Goal: Information Seeking & Learning: Check status

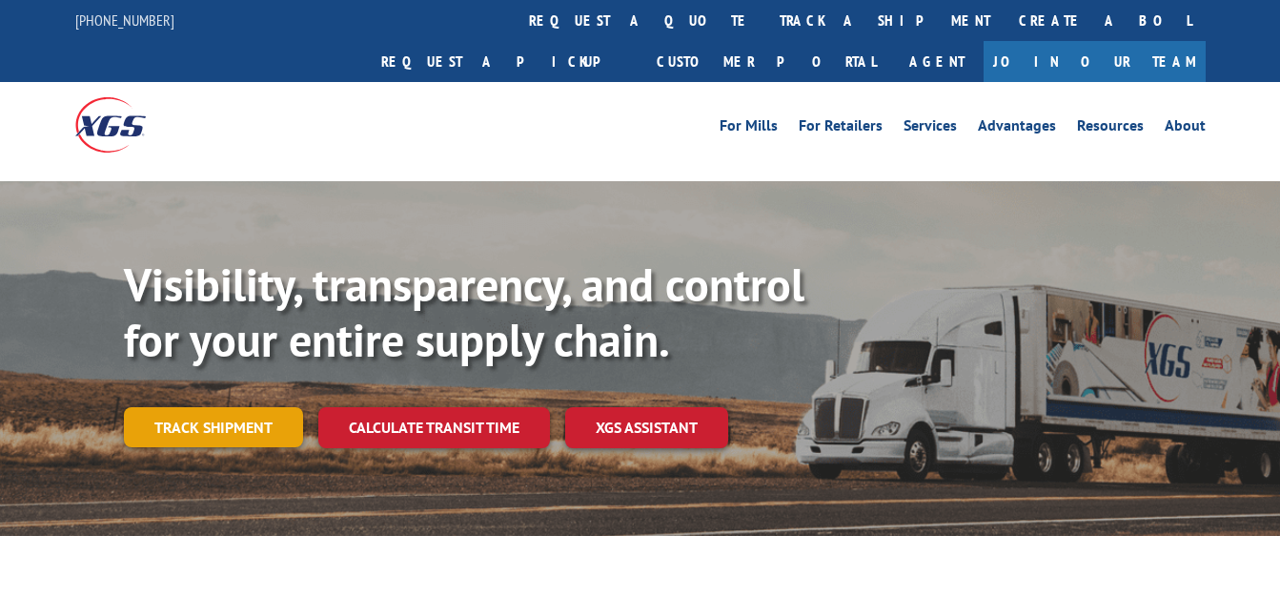
click at [219, 407] on link "Track shipment" at bounding box center [213, 427] width 179 height 40
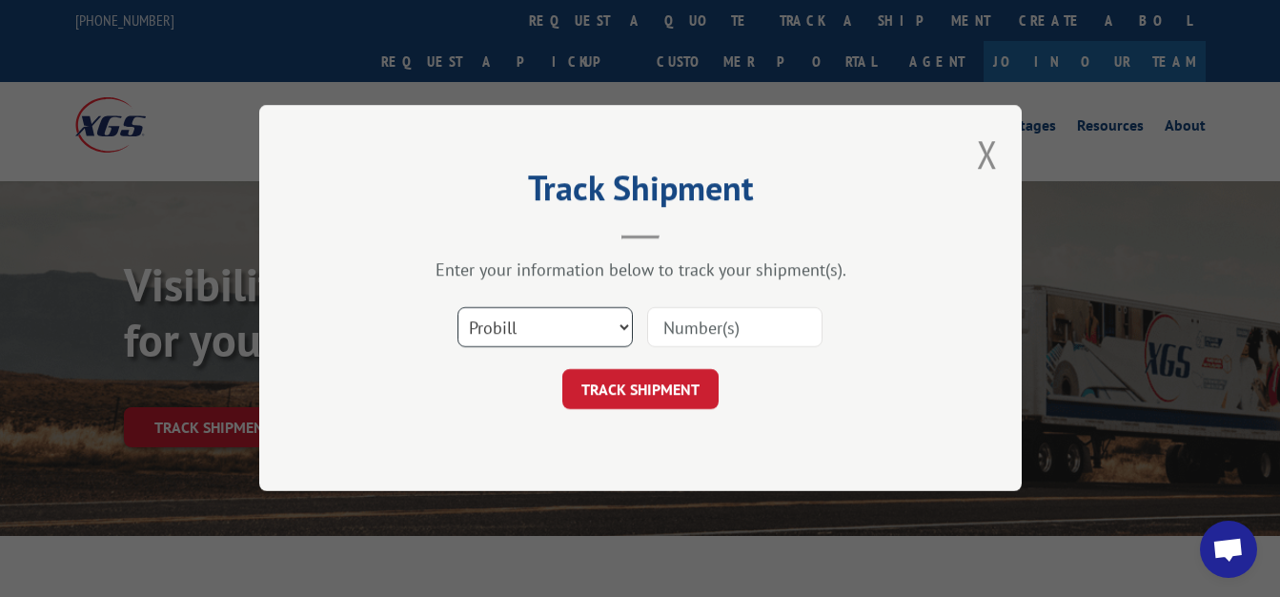
click at [457, 308] on select "Select category... Probill BOL PO" at bounding box center [544, 328] width 175 height 40
select select "bol"
click option "BOL" at bounding box center [0, 0] width 0 height 0
click at [759, 326] on input at bounding box center [734, 328] width 175 height 40
type input "6025977"
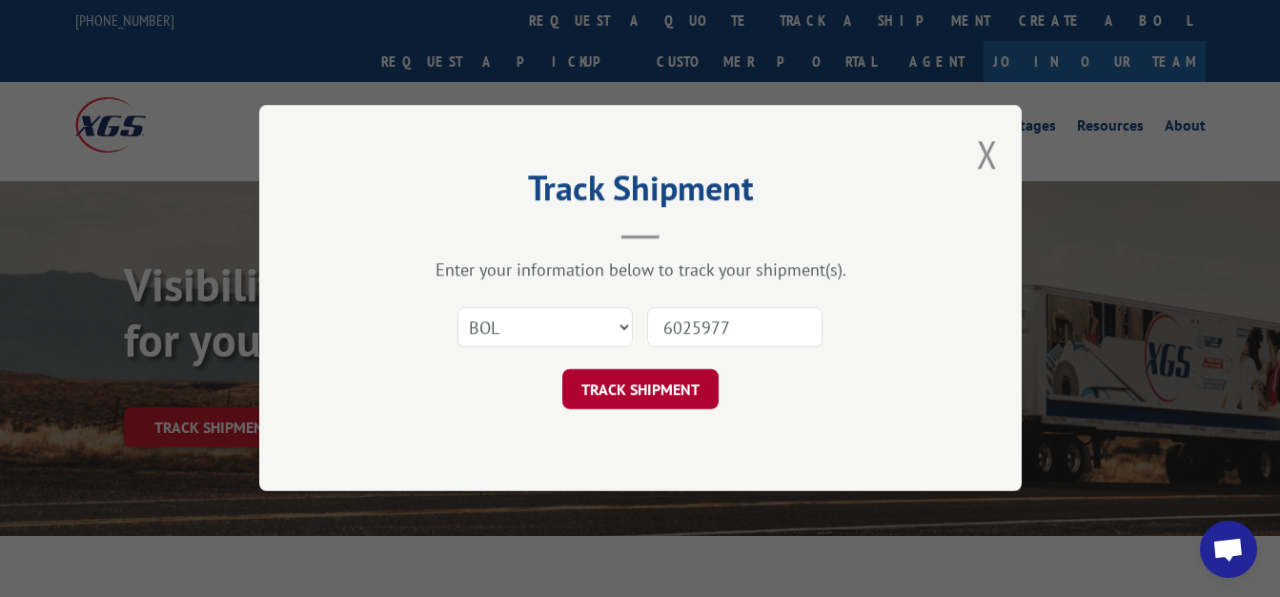
click at [653, 385] on button "TRACK SHIPMENT" at bounding box center [640, 390] width 156 height 40
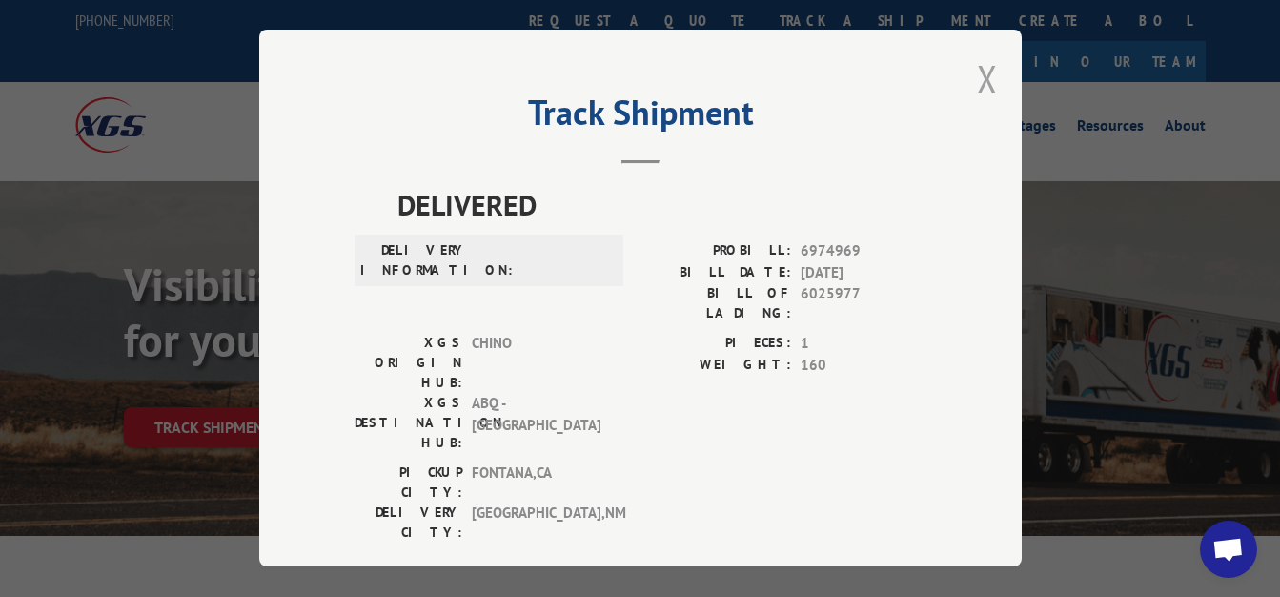
click at [977, 66] on button "Close modal" at bounding box center [987, 78] width 21 height 51
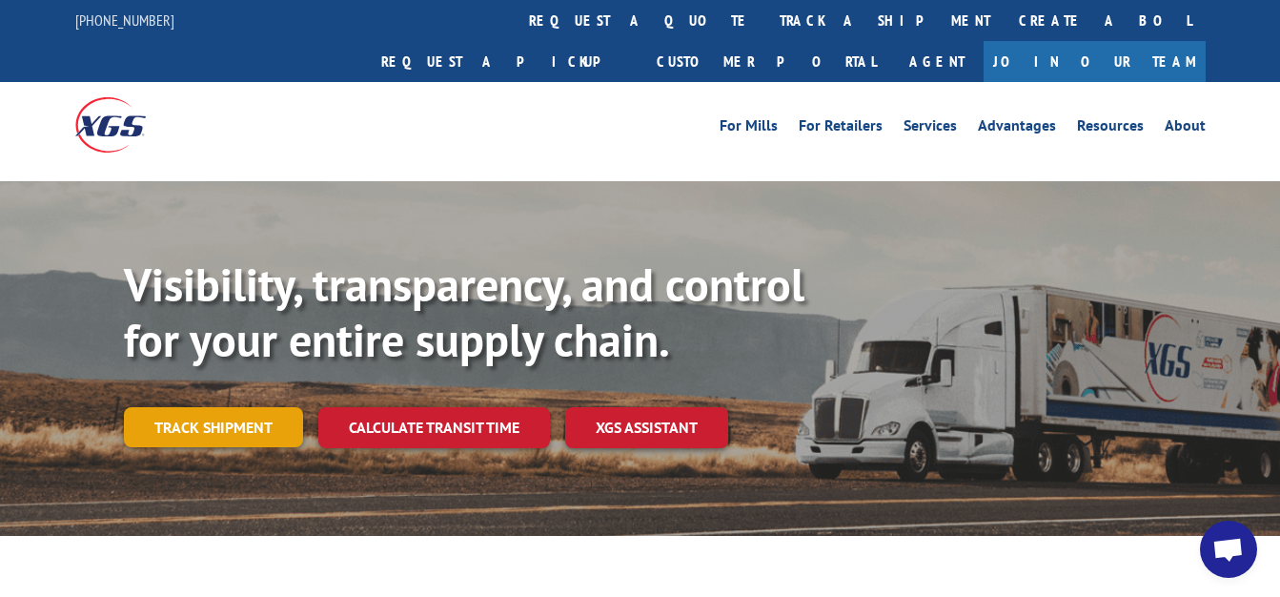
drag, startPoint x: 205, startPoint y: 362, endPoint x: 209, endPoint y: 372, distance: 10.3
click at [205, 361] on div "Visibility, transparency, and control for your entire supply chain. Track shipm…" at bounding box center [702, 390] width 1156 height 266
click at [209, 407] on link "Track shipment" at bounding box center [213, 427] width 179 height 40
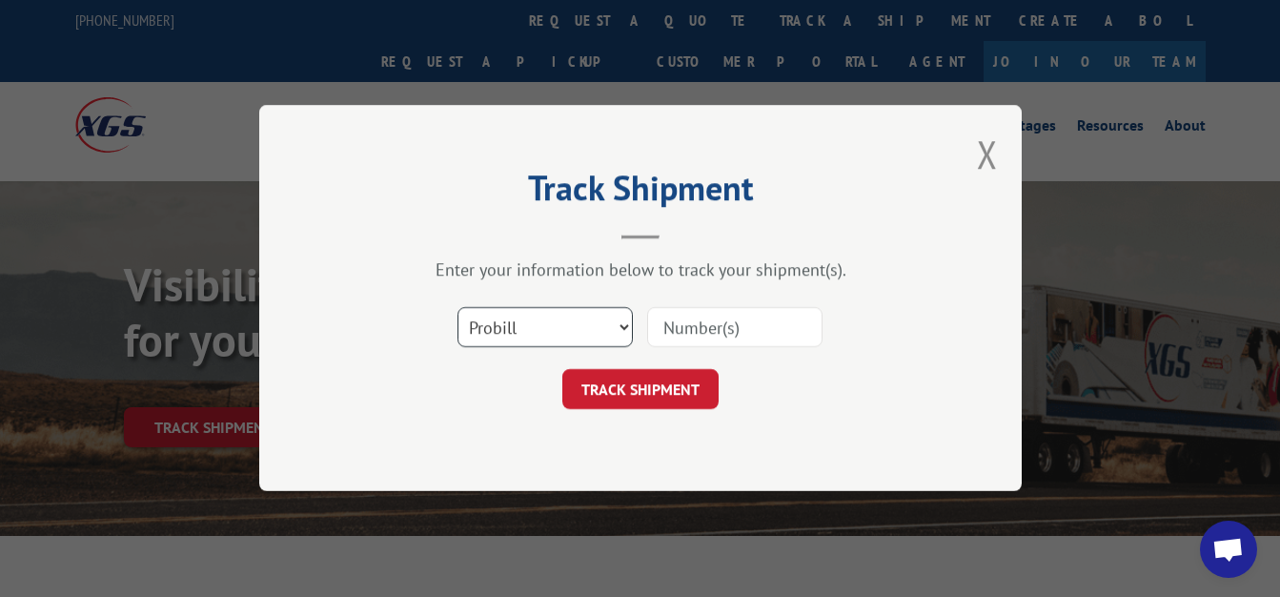
select select "bol"
click option "BOL" at bounding box center [0, 0] width 0 height 0
click at [457, 308] on select "Select category... Probill BOL PO" at bounding box center [544, 328] width 175 height 40
click at [717, 320] on input at bounding box center [734, 328] width 175 height 40
type input "6026252"
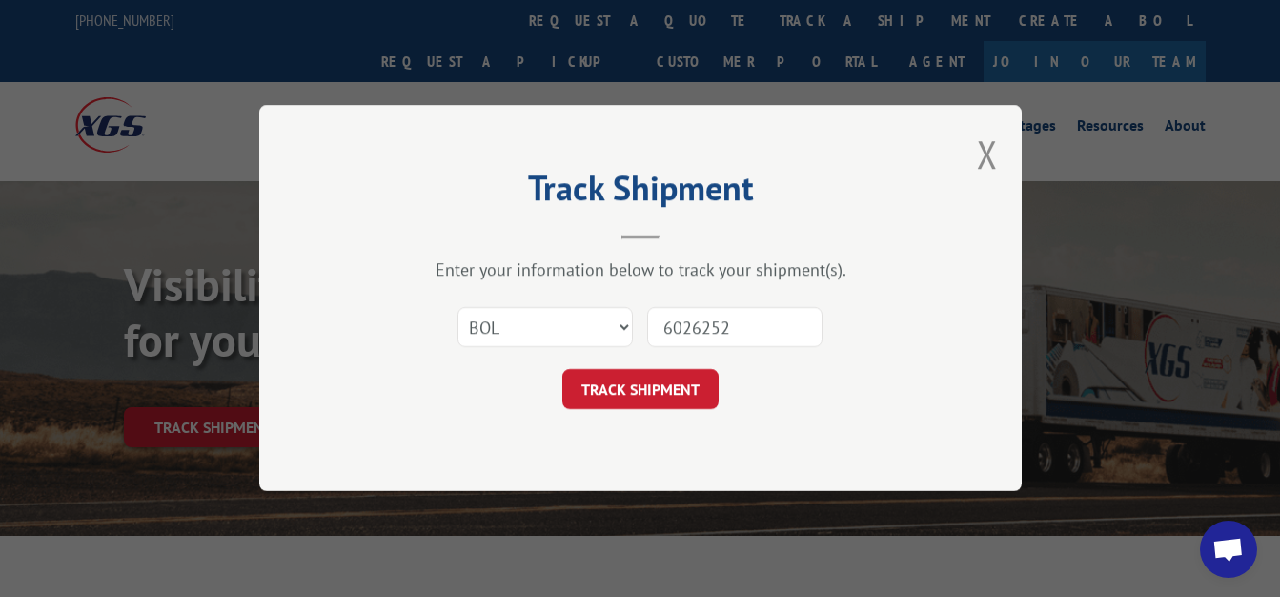
click button "TRACK SHIPMENT" at bounding box center [640, 390] width 156 height 40
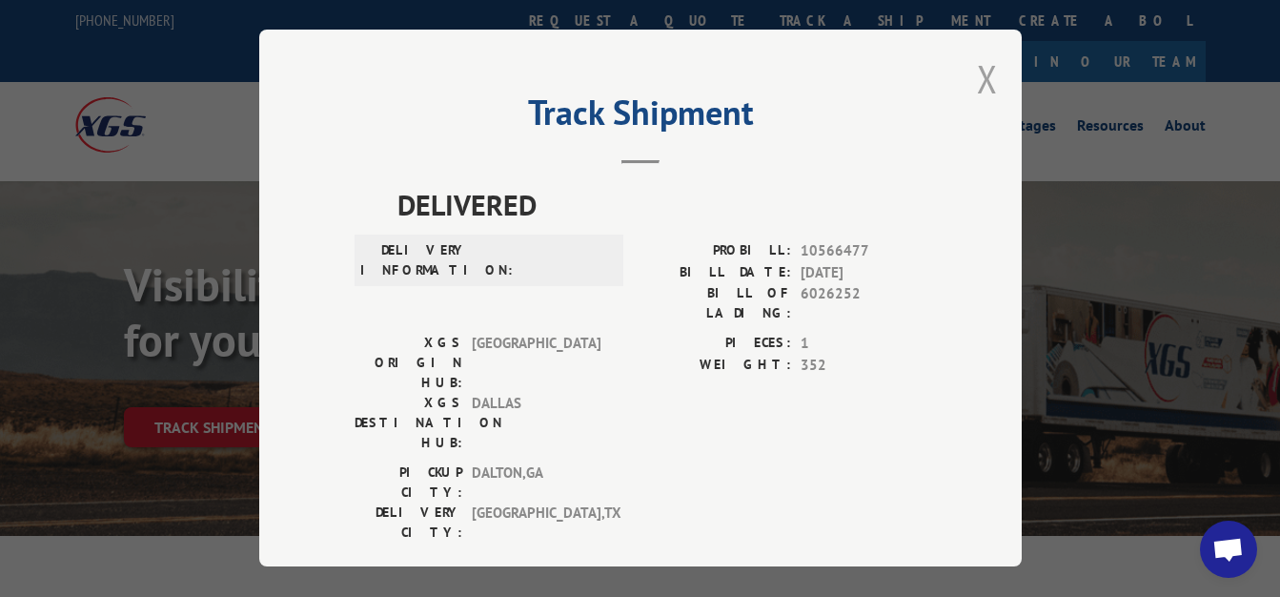
click at [977, 79] on button "Close modal" at bounding box center [987, 78] width 21 height 51
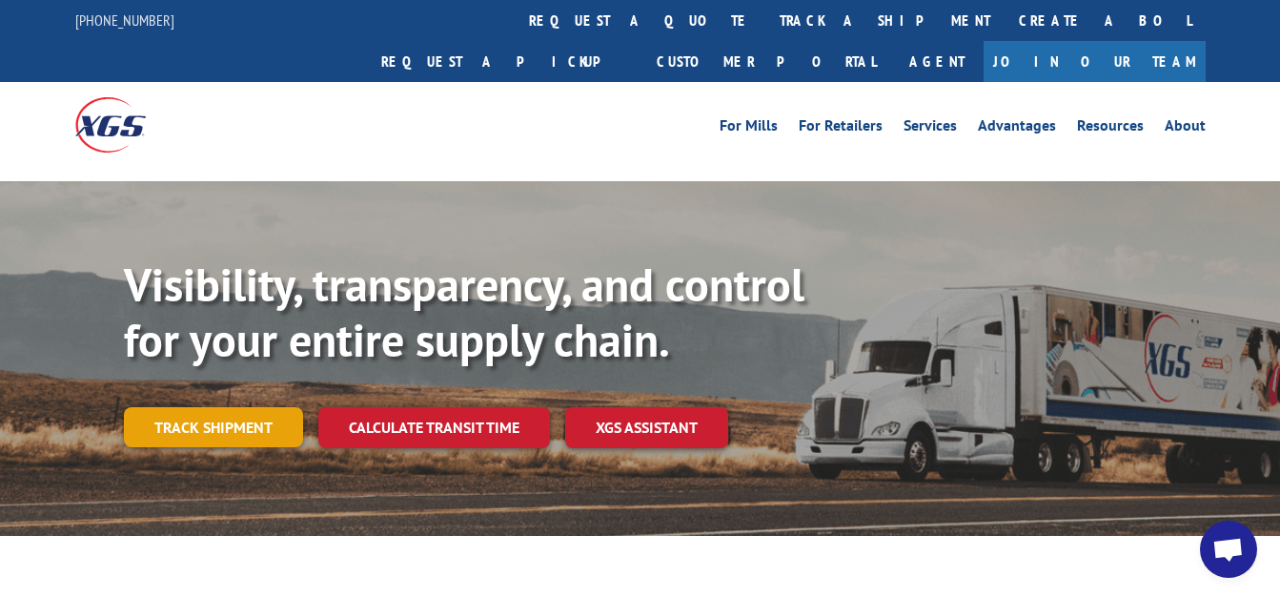
click at [252, 407] on link "Track shipment" at bounding box center [213, 427] width 179 height 40
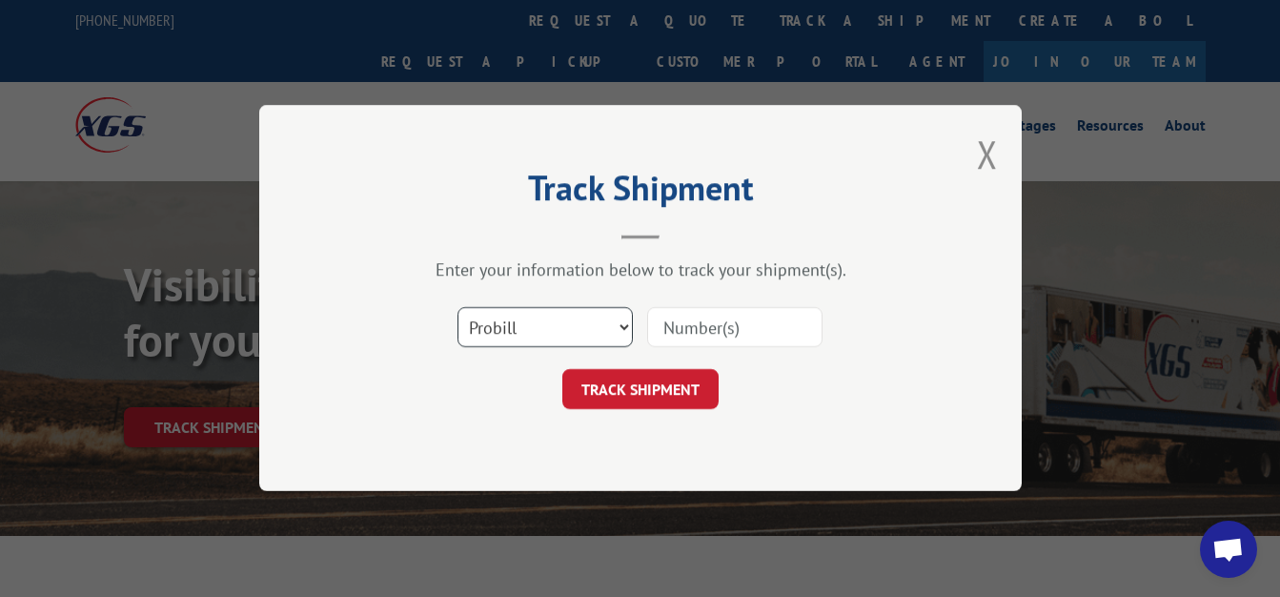
click at [457, 308] on select "Select category... Probill BOL PO" at bounding box center [544, 328] width 175 height 40
select select "bol"
click option "BOL" at bounding box center [0, 0] width 0 height 0
click at [704, 334] on input at bounding box center [734, 328] width 175 height 40
type input "7000686"
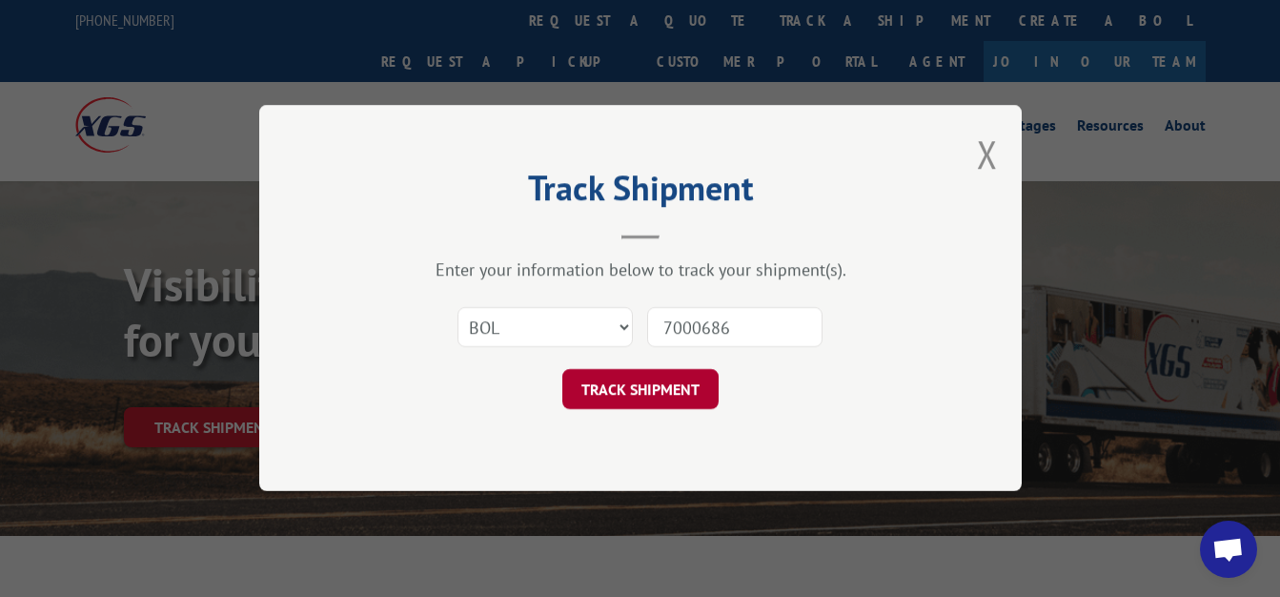
click at [628, 378] on button "TRACK SHIPMENT" at bounding box center [640, 390] width 156 height 40
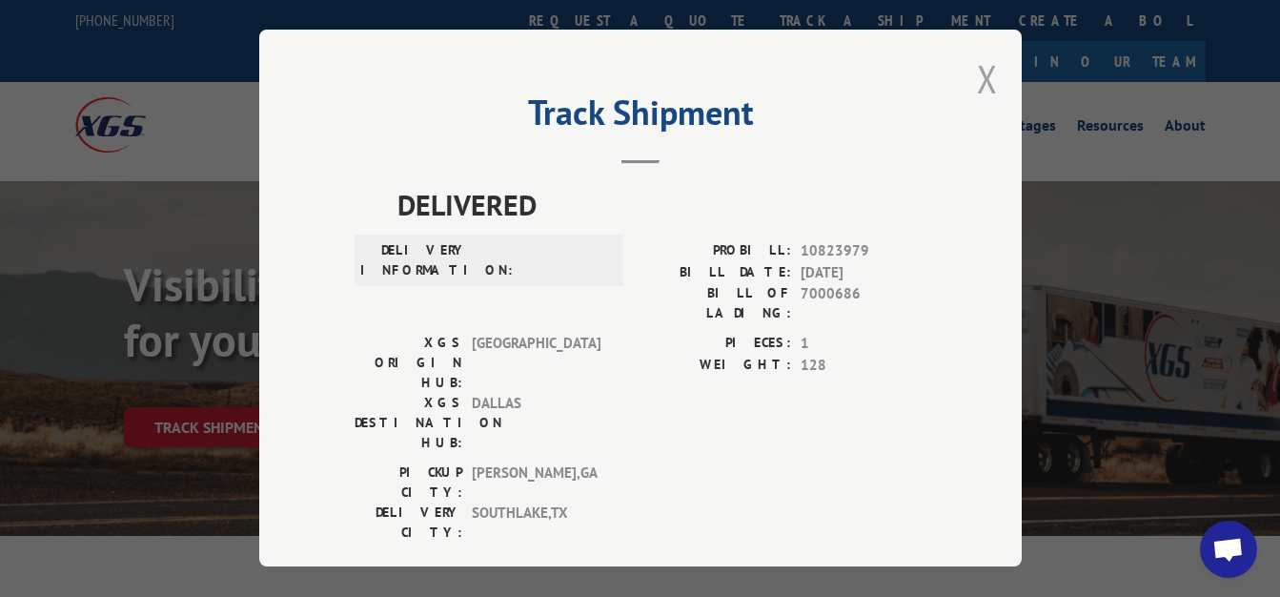
click at [977, 63] on button "Close modal" at bounding box center [987, 78] width 21 height 51
